Goal: Task Accomplishment & Management: Complete application form

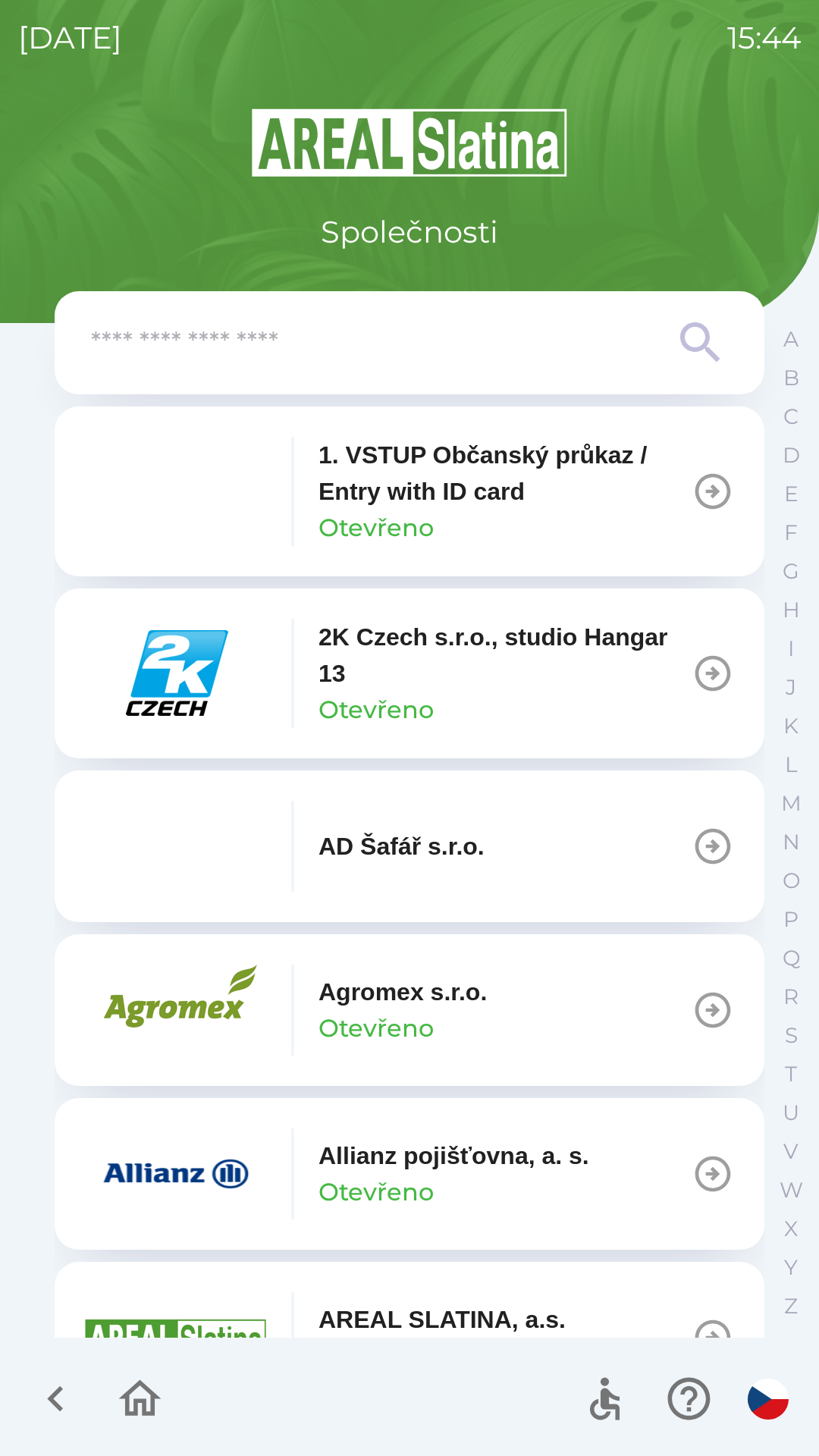
click at [442, 345] on input "text" at bounding box center [378, 343] width 576 height 42
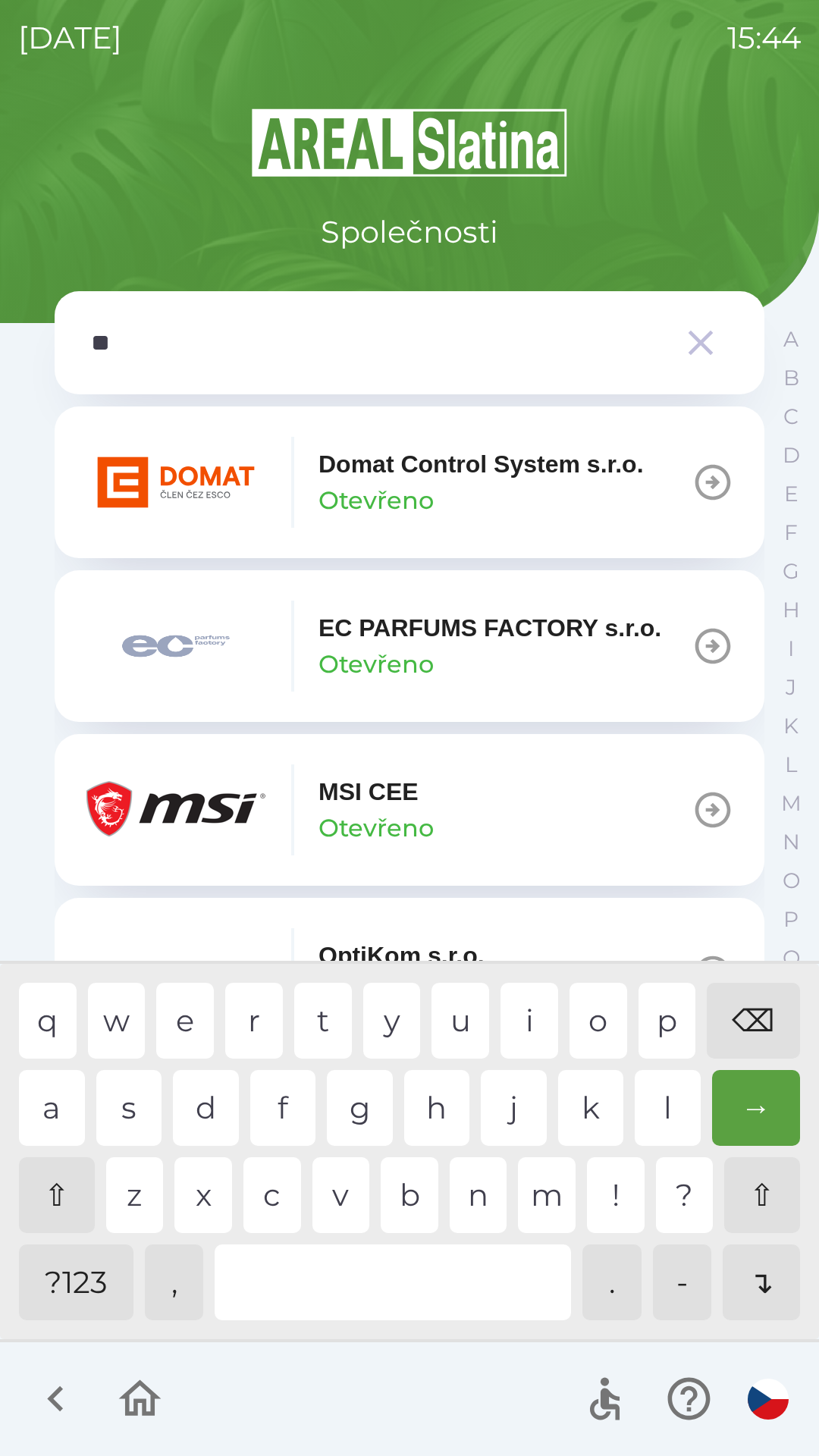
click at [136, 1111] on div "s" at bounding box center [130, 1108] width 66 height 76
type input "***"
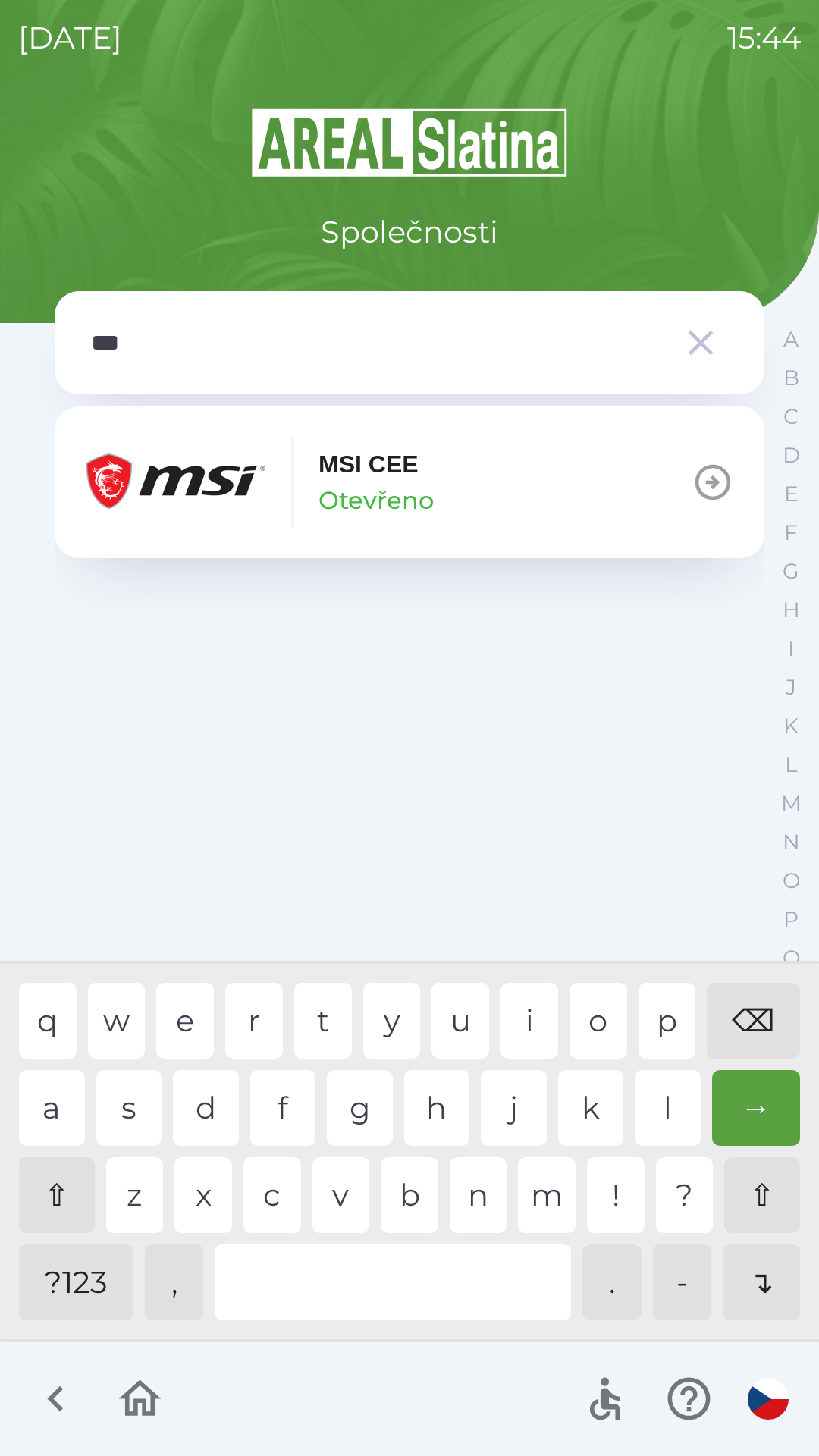
click at [522, 1026] on div "i" at bounding box center [529, 1021] width 58 height 76
click at [445, 491] on button "MSI [PERSON_NAME]" at bounding box center [410, 482] width 709 height 151
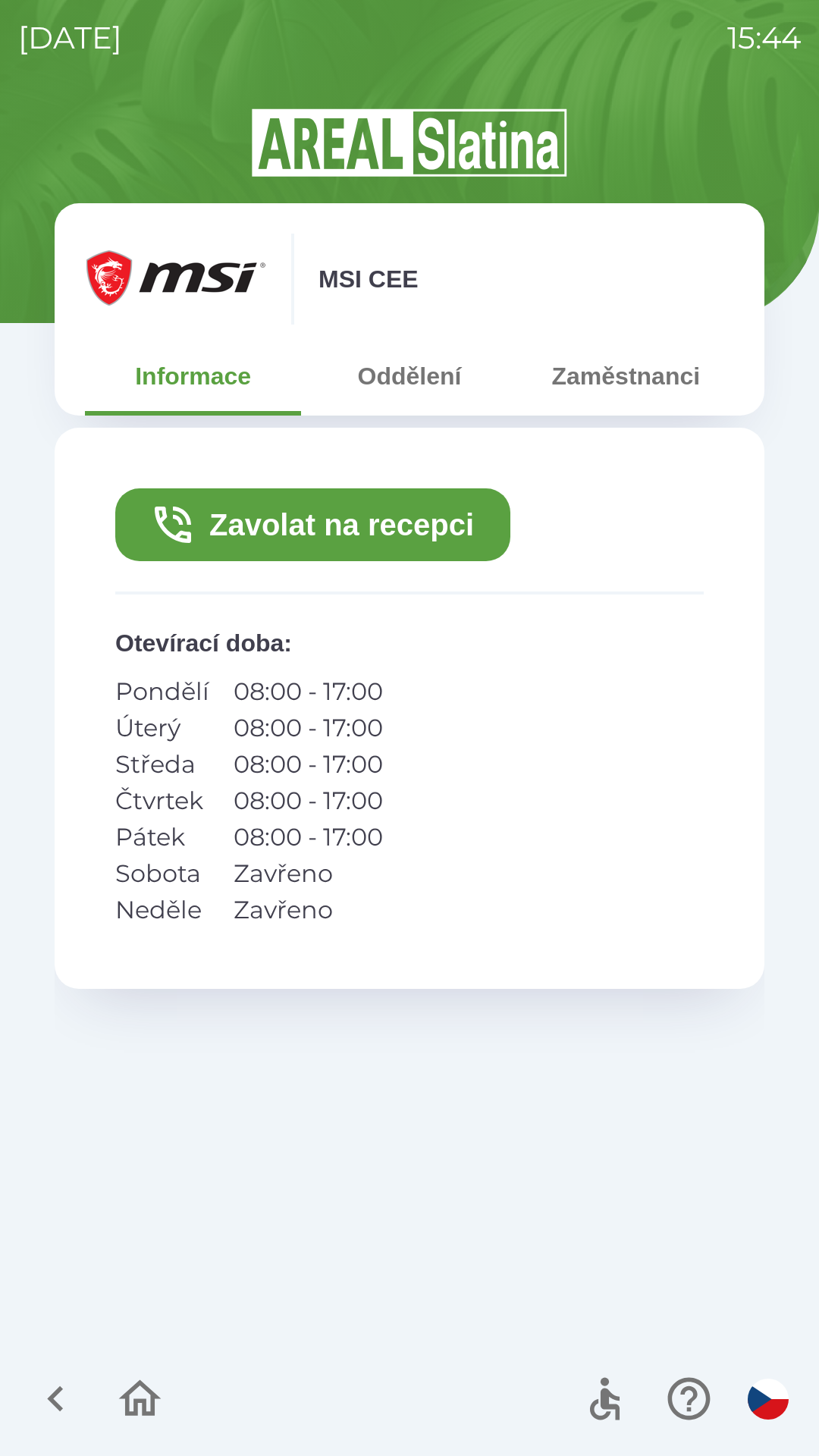
click at [600, 381] on button "Zaměstnanci" at bounding box center [626, 377] width 217 height 55
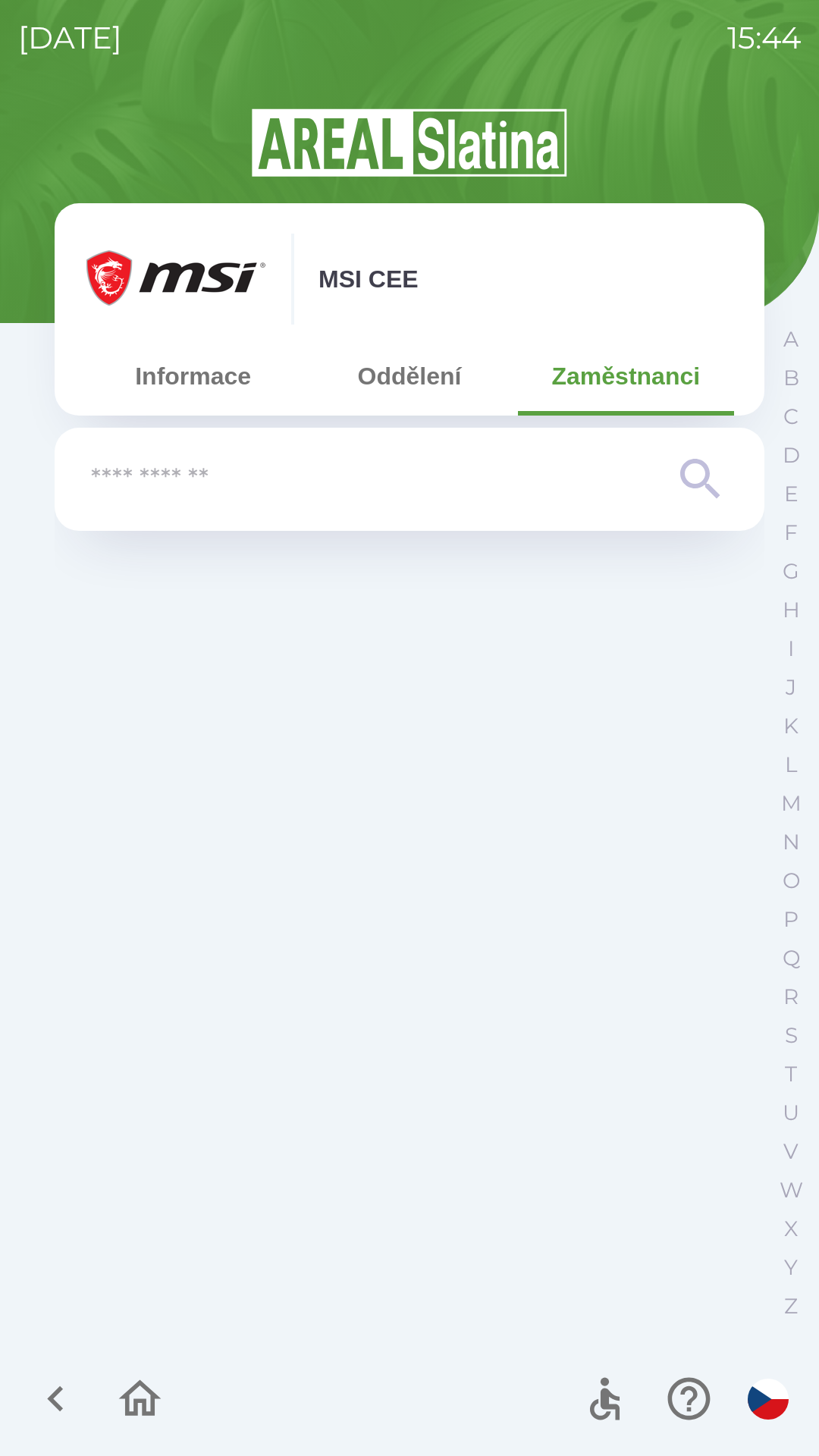
click at [427, 387] on button "Oddělení" at bounding box center [409, 377] width 217 height 55
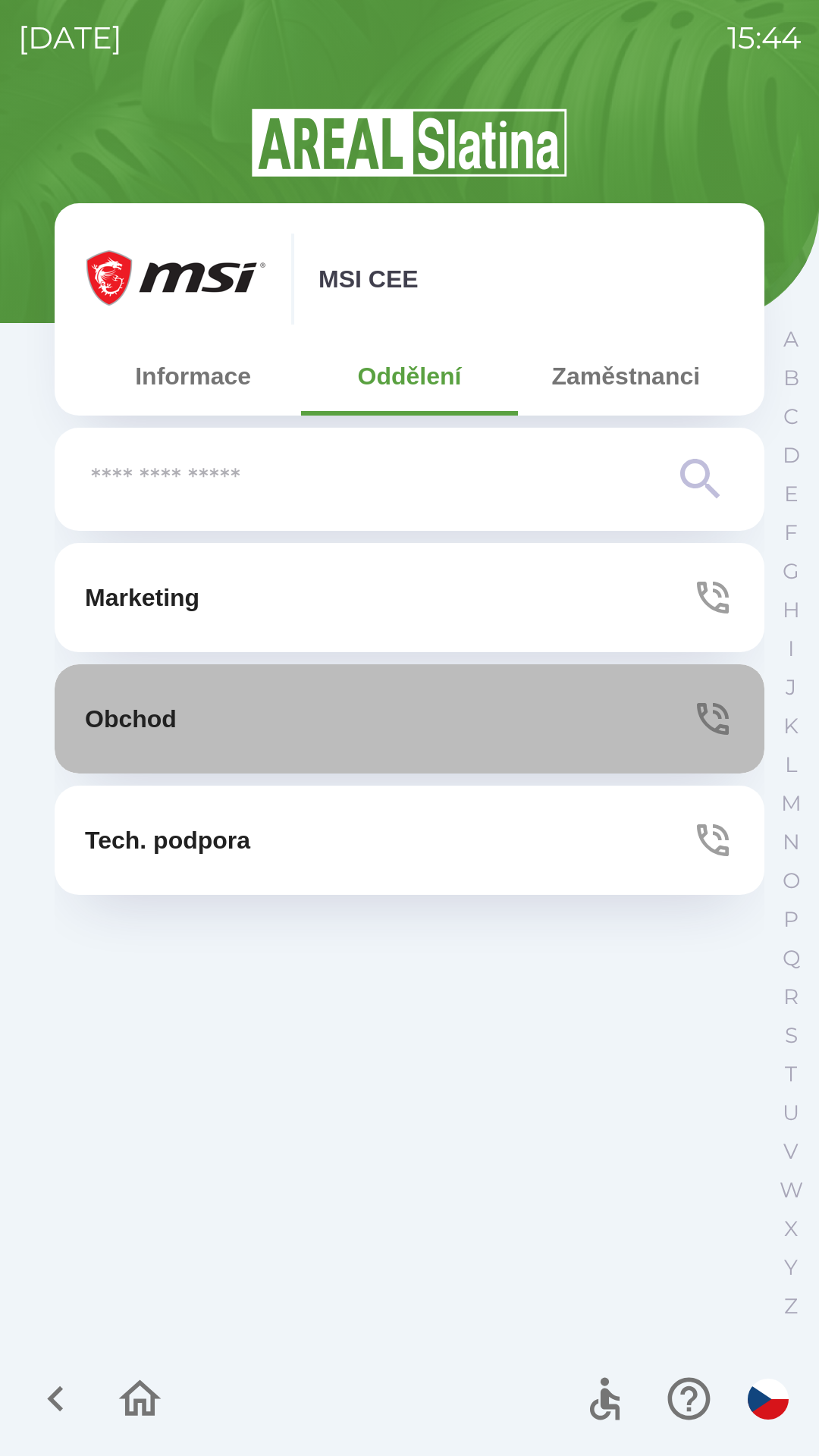
click at [371, 720] on button "Obchod" at bounding box center [410, 718] width 709 height 109
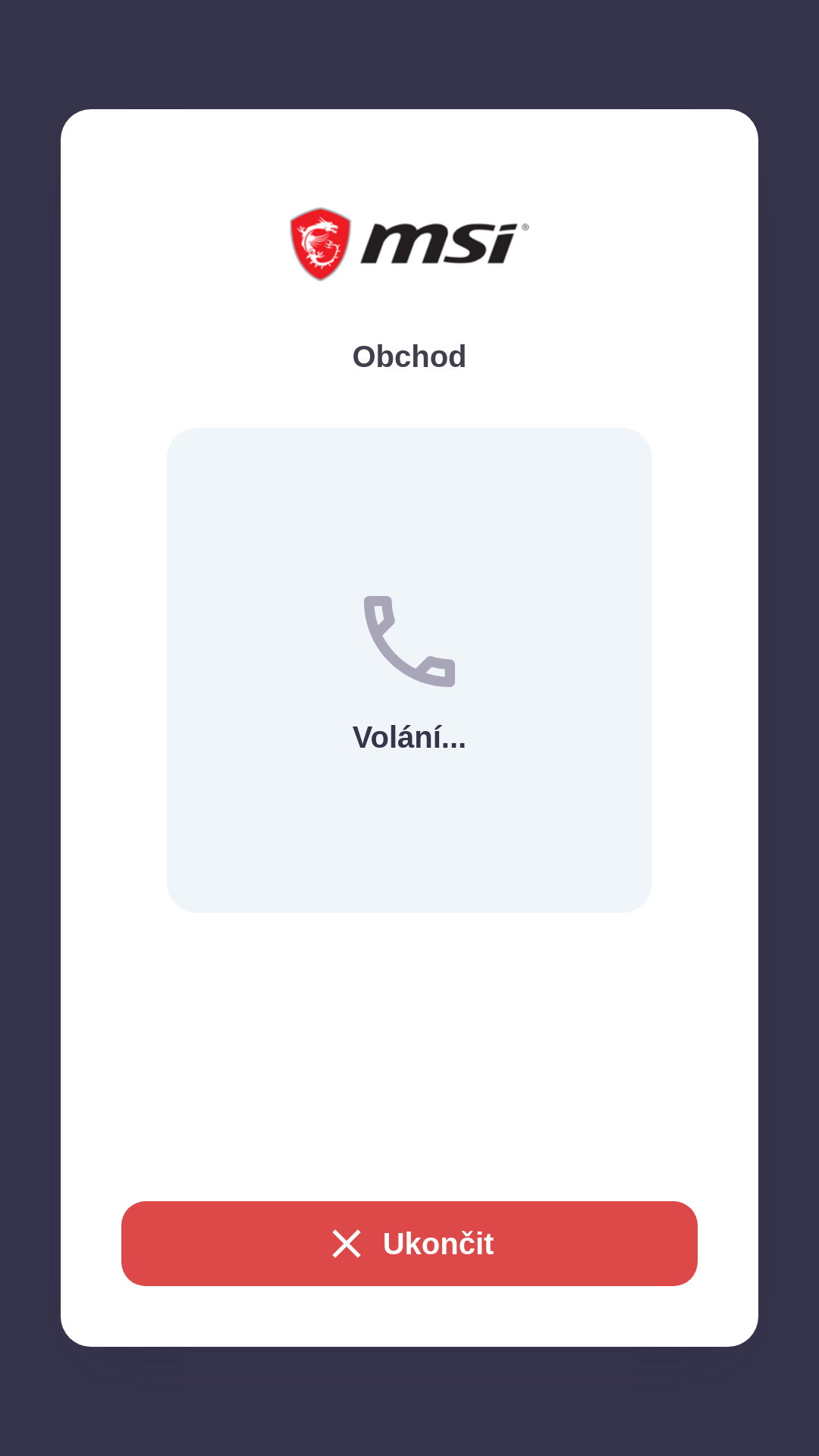
click at [369, 1243] on button "Ukončit" at bounding box center [409, 1244] width 576 height 85
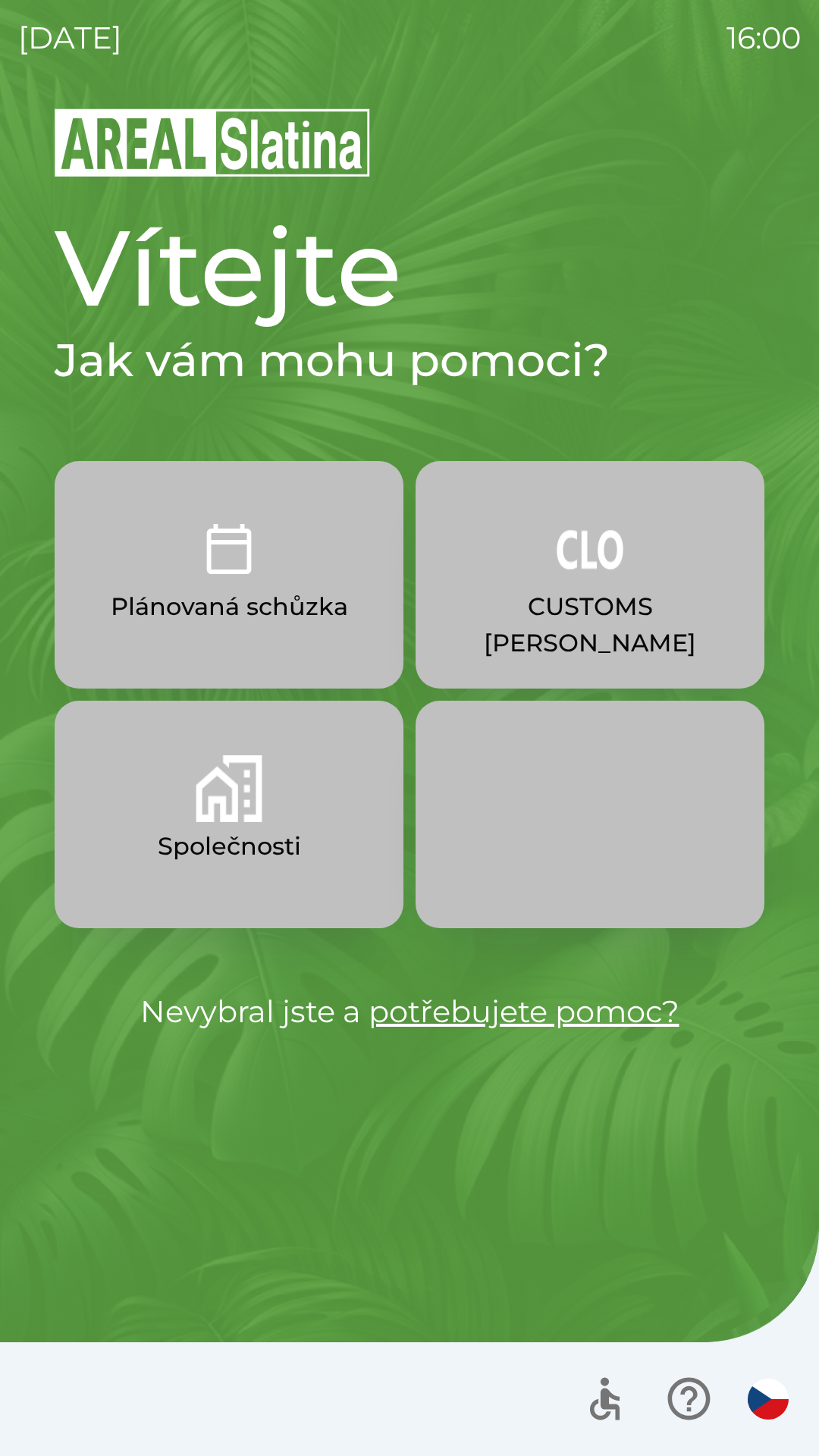
click at [594, 606] on p "CUSTOMS [PERSON_NAME]" at bounding box center [590, 624] width 276 height 73
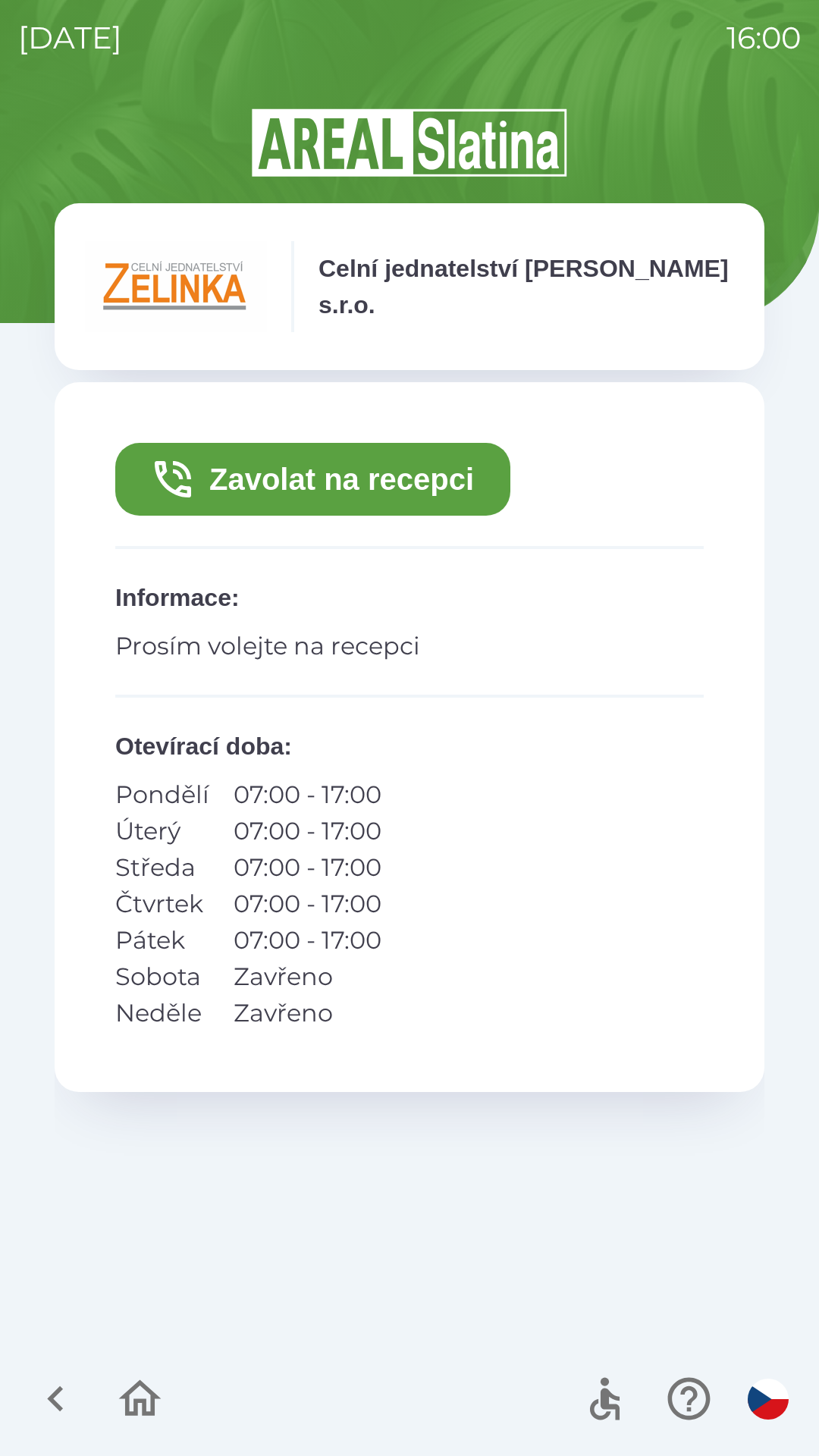
click at [312, 481] on button "Zavolat na recepci" at bounding box center [313, 479] width 395 height 73
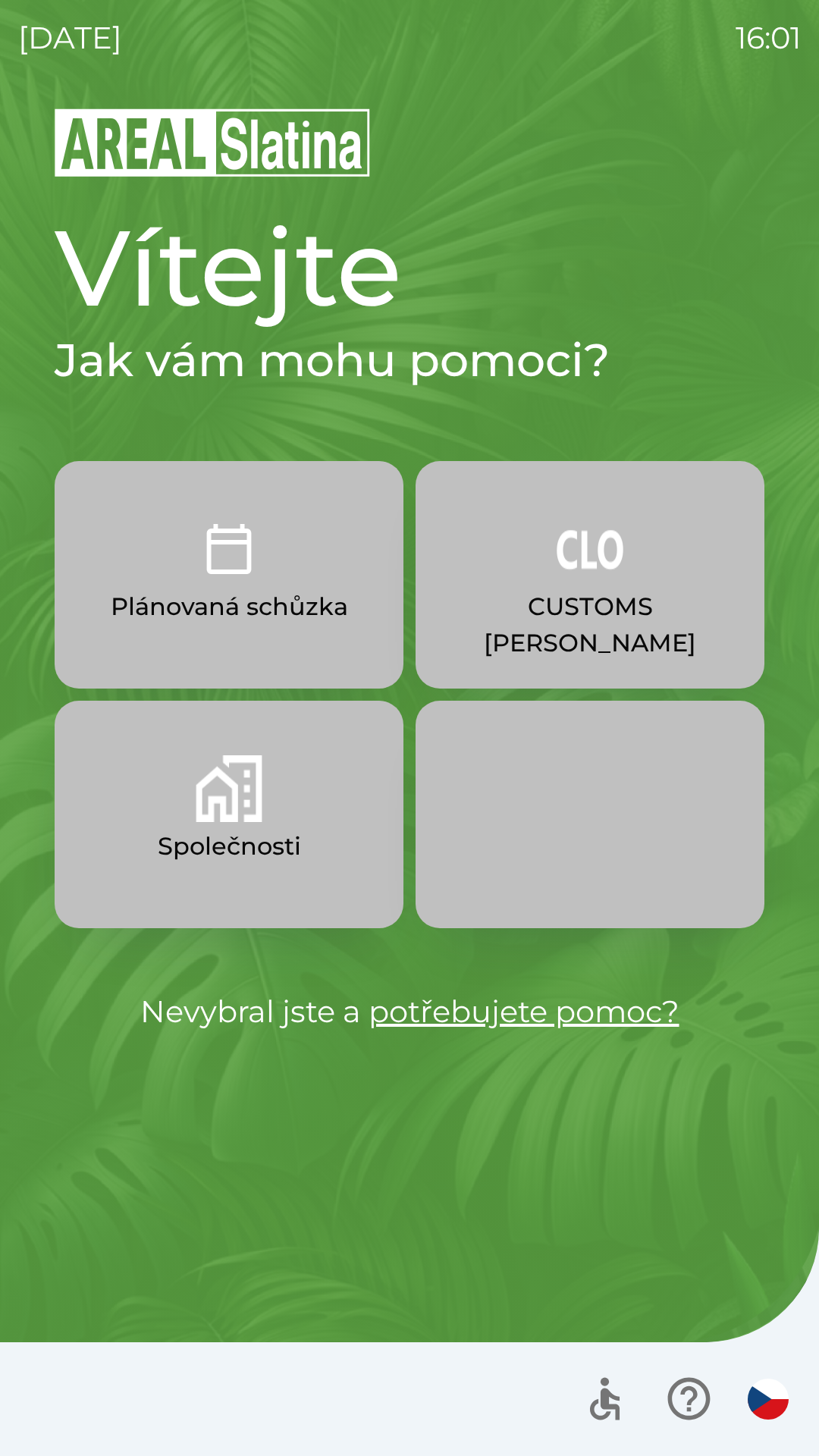
click at [585, 575] on img "button" at bounding box center [590, 549] width 67 height 67
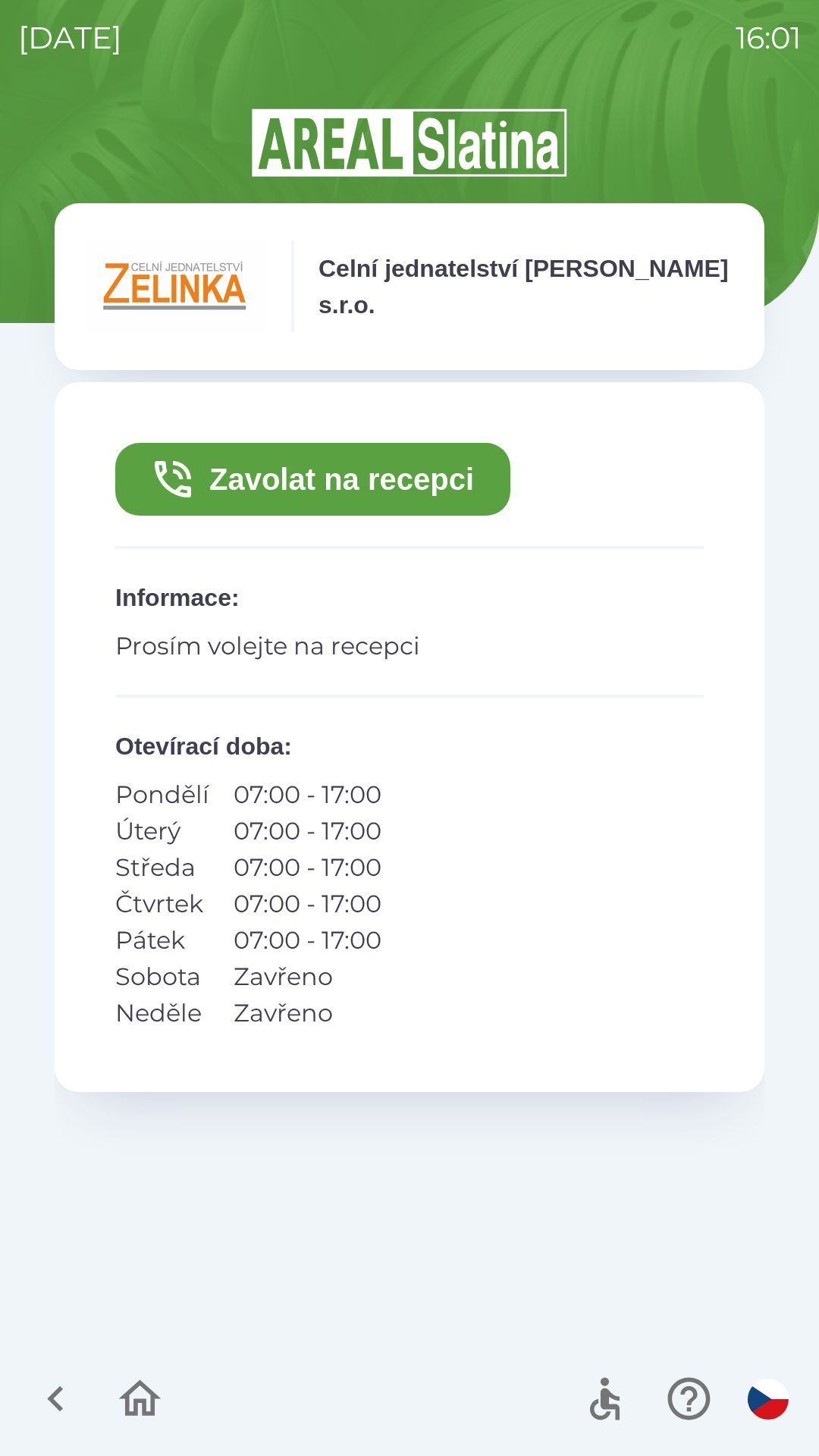
click at [353, 480] on button "Zavolat na recepci" at bounding box center [313, 479] width 395 height 73
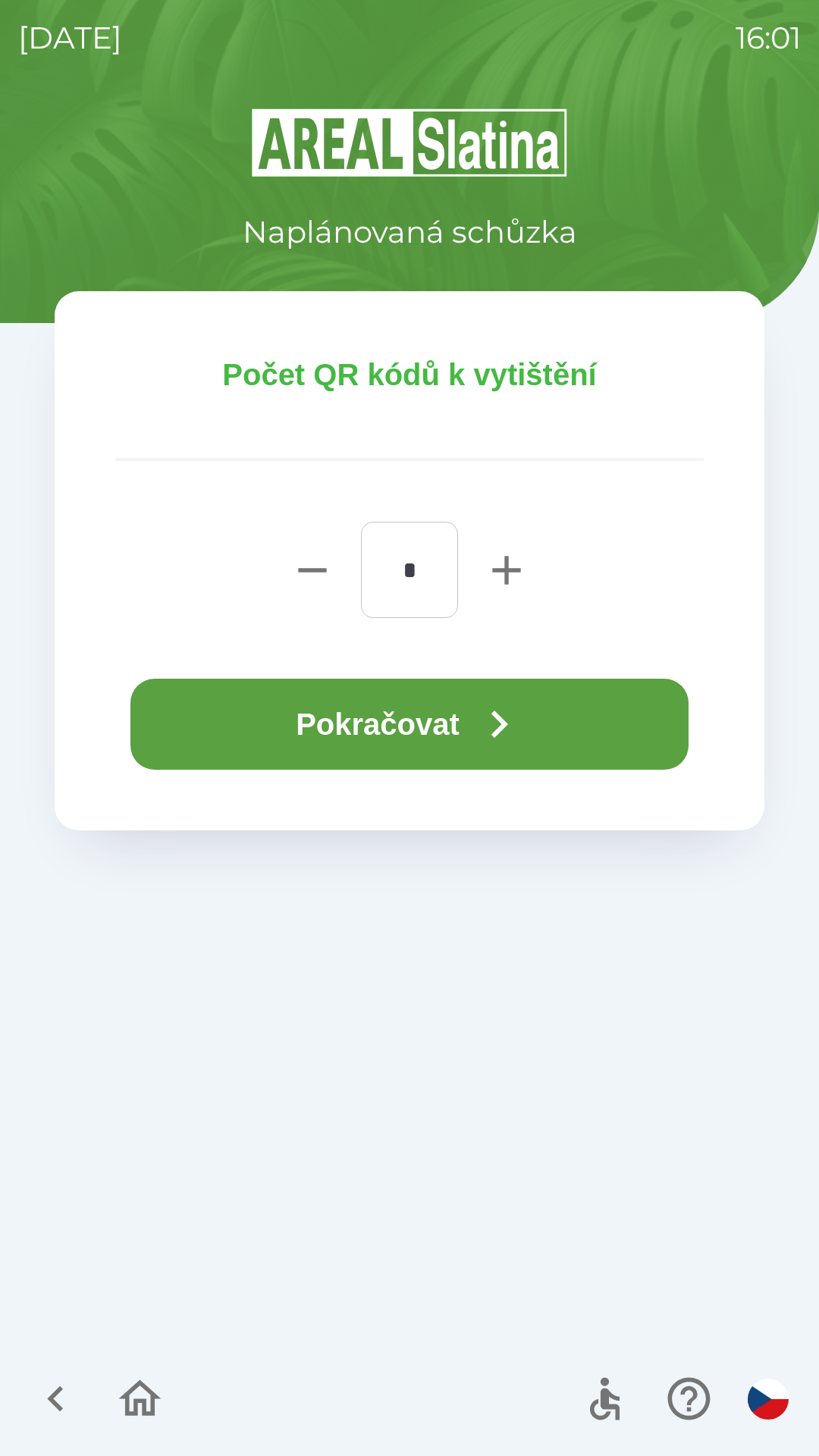
click at [389, 722] on button "Pokračovat" at bounding box center [410, 725] width 558 height 91
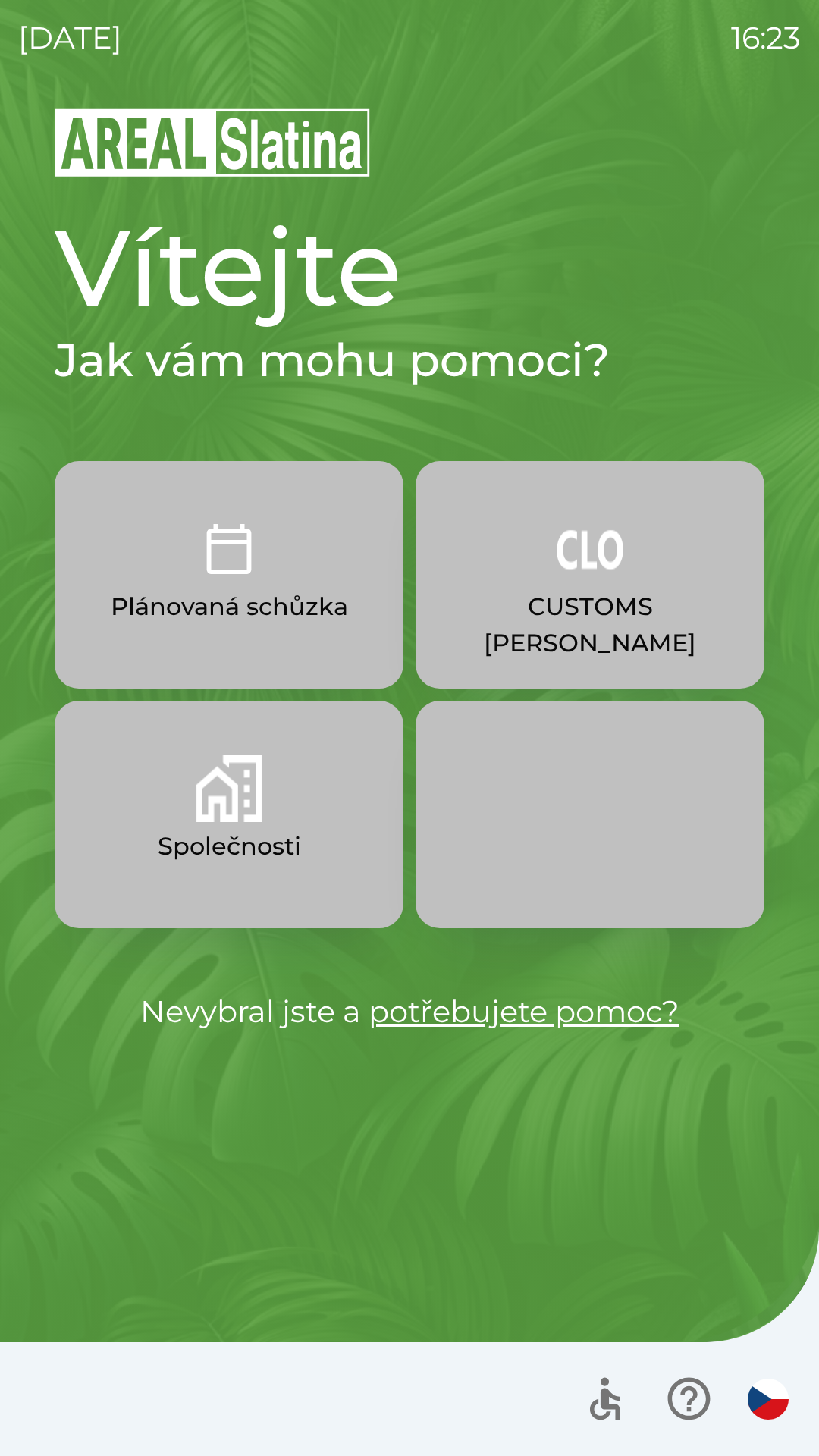
click at [772, 1421] on button "button" at bounding box center [768, 1399] width 53 height 53
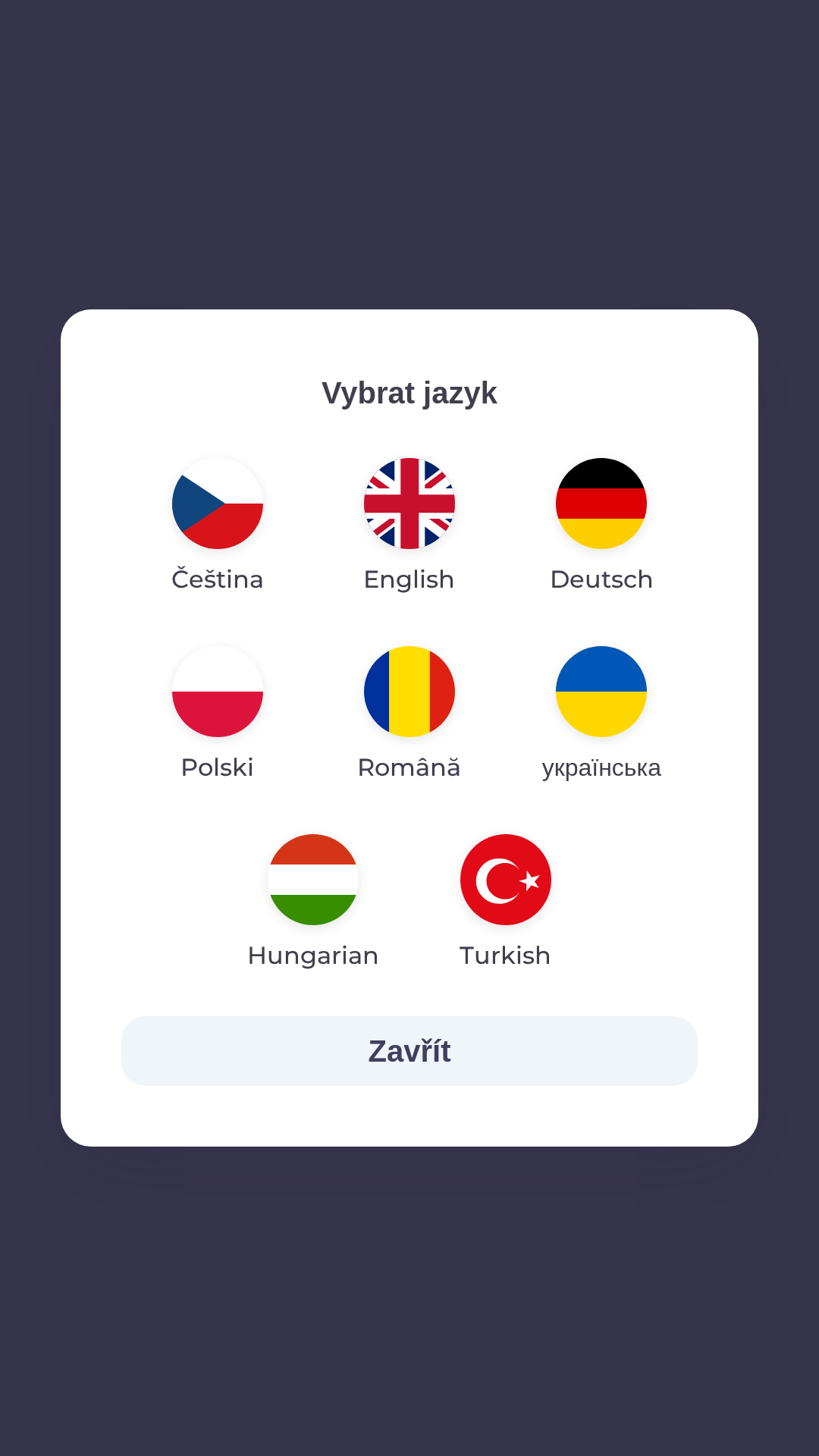
click at [404, 500] on img "button" at bounding box center [410, 503] width 91 height 91
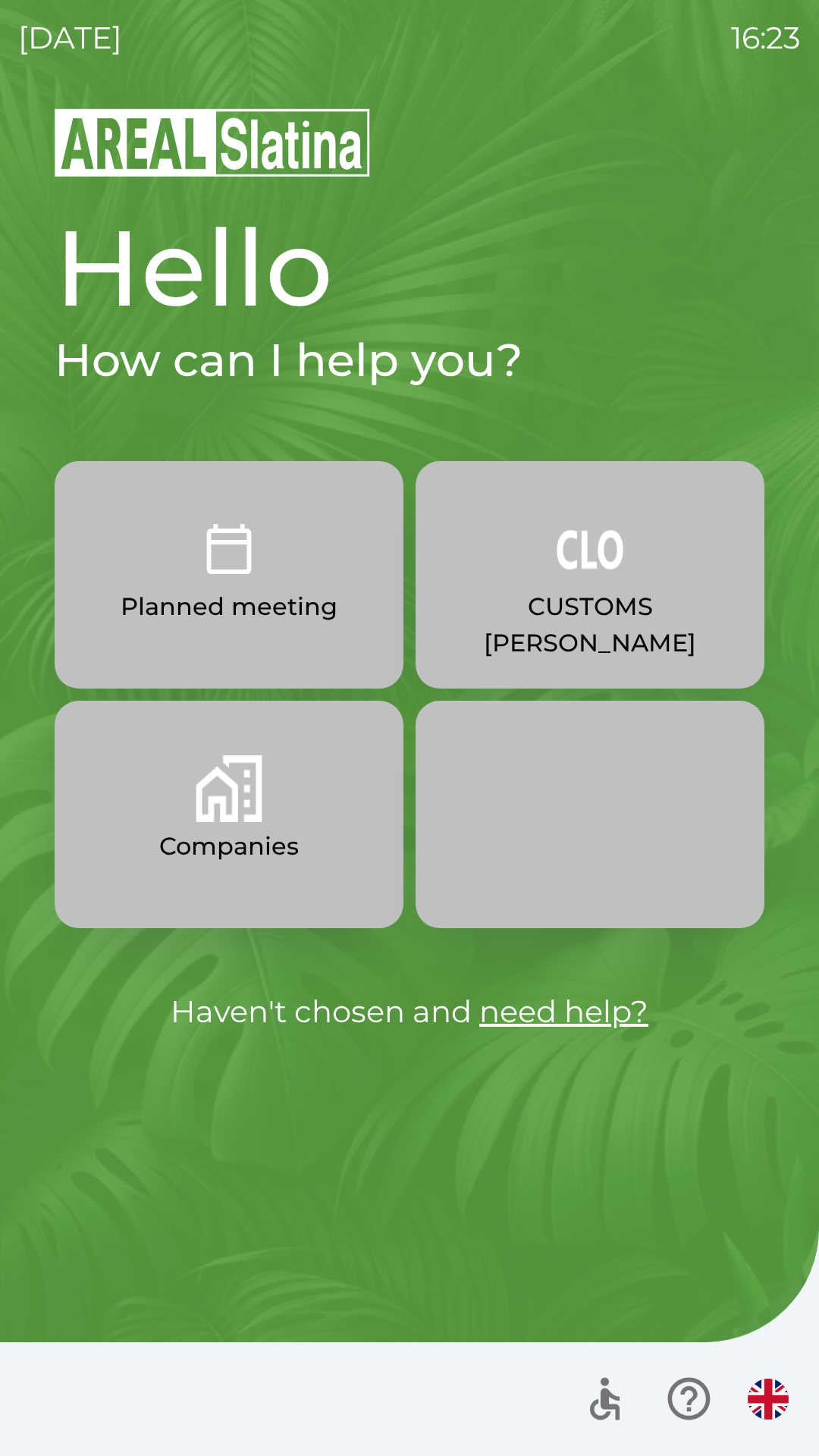
click at [599, 572] on img "button" at bounding box center [590, 549] width 67 height 67
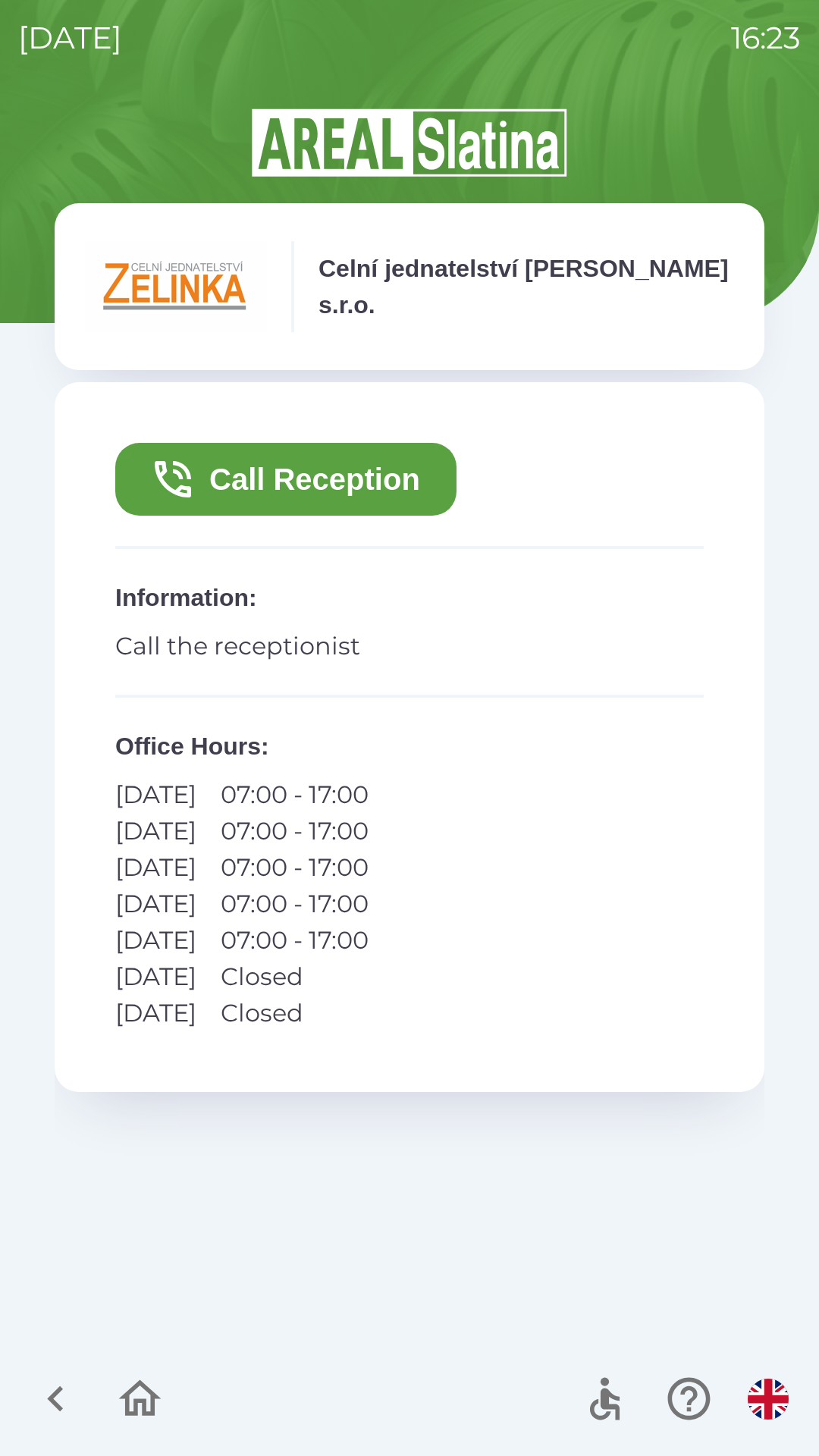
click at [310, 461] on button "Call Reception" at bounding box center [286, 479] width 341 height 73
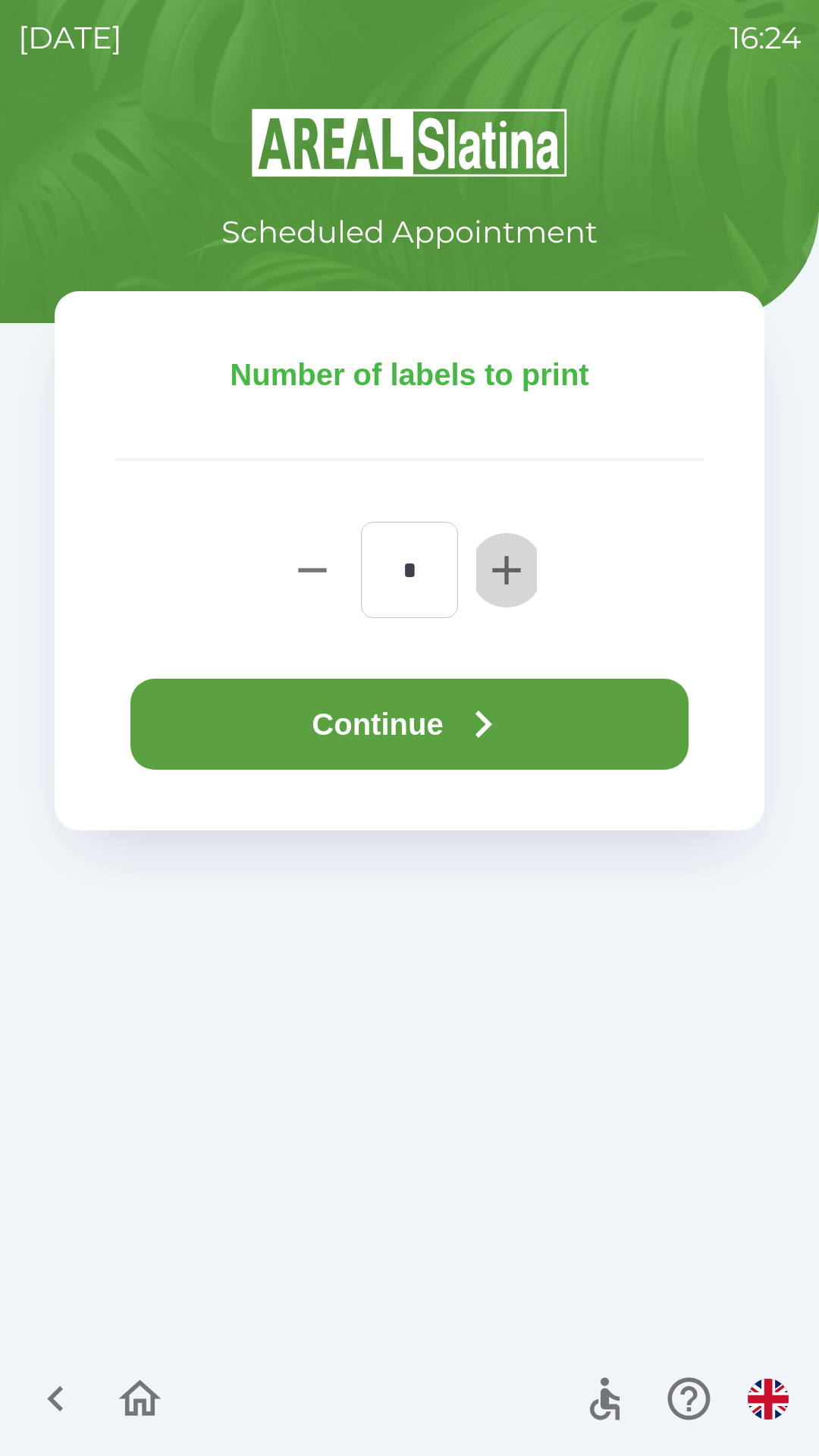
click at [511, 570] on icon "button" at bounding box center [506, 570] width 28 height 28
type input "*"
click at [427, 724] on button "Continue" at bounding box center [410, 725] width 558 height 91
